Goal: Navigation & Orientation: Find specific page/section

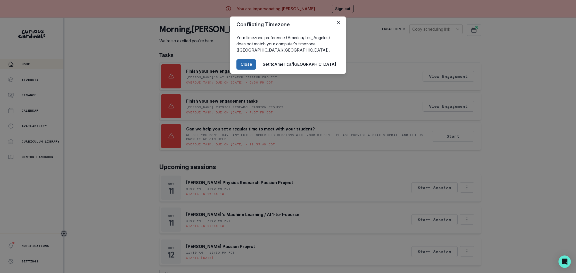
click at [256, 60] on button "Close" at bounding box center [246, 64] width 20 height 10
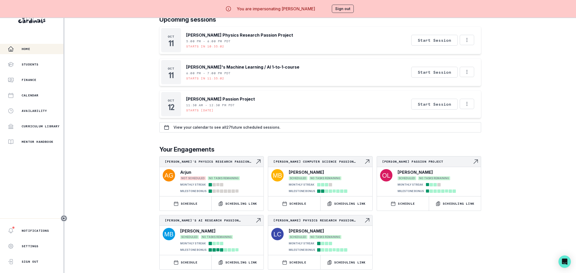
scroll to position [18, 0]
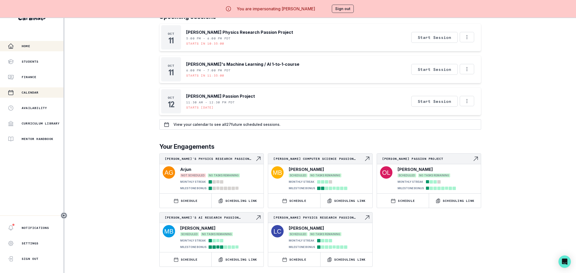
click at [36, 93] on p "Calendar" at bounding box center [30, 92] width 17 height 4
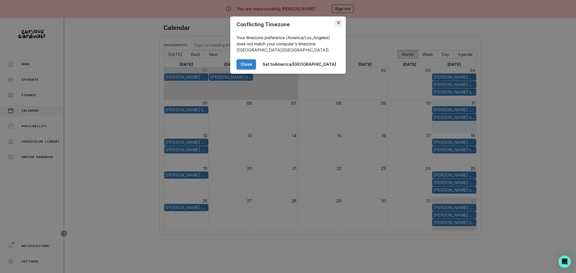
click at [338, 23] on icon "Close" at bounding box center [338, 22] width 3 height 3
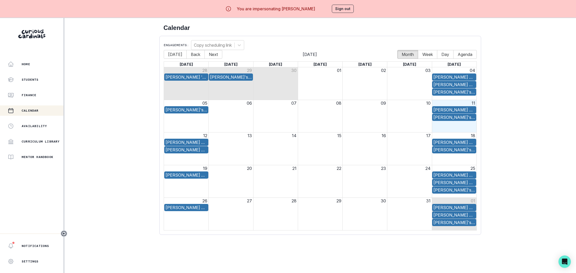
click at [345, 6] on button "Sign out" at bounding box center [343, 9] width 22 height 8
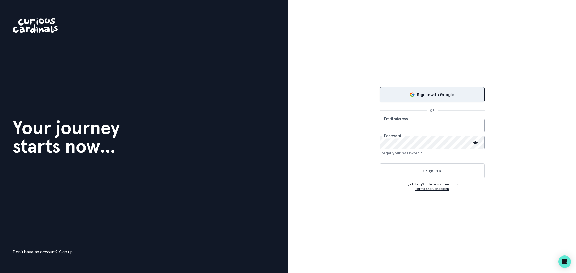
type input "[EMAIL_ADDRESS][DOMAIN_NAME]"
click at [419, 97] on p "Sign in with Google" at bounding box center [435, 95] width 37 height 6
